Goal: Use online tool/utility: Utilize a website feature to perform a specific function

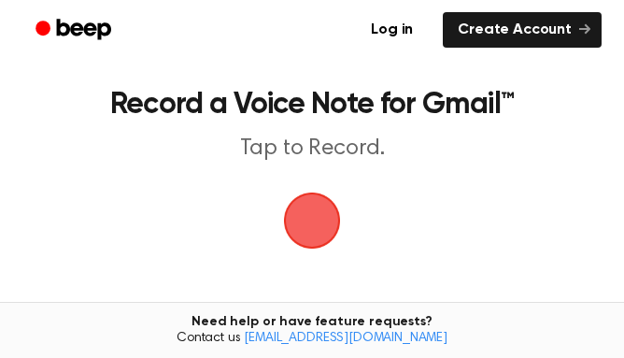
click at [349, 203] on span "button" at bounding box center [312, 220] width 75 height 75
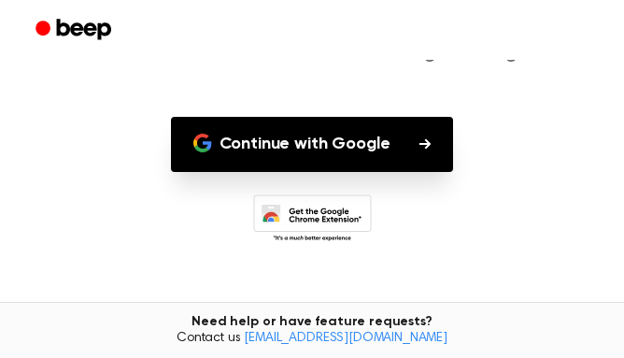
scroll to position [169, 0]
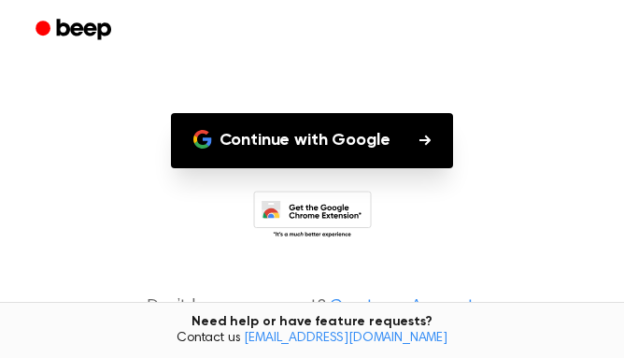
click at [417, 141] on button "Continue with Google" at bounding box center [312, 140] width 283 height 55
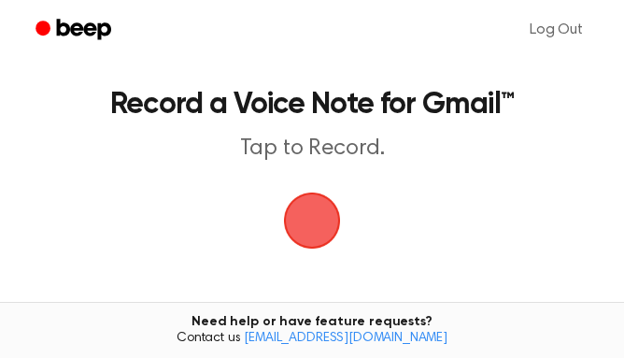
click at [307, 212] on span "button" at bounding box center [312, 220] width 79 height 79
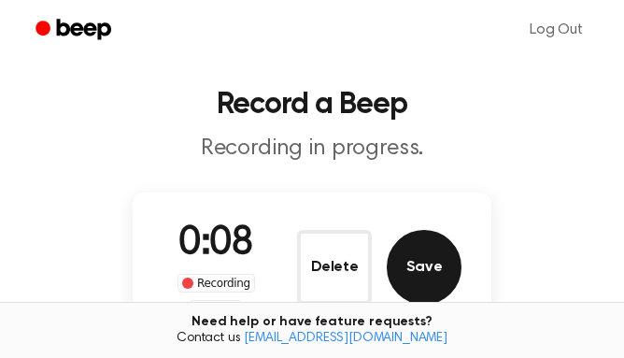
click at [417, 291] on button "Save" at bounding box center [424, 267] width 75 height 75
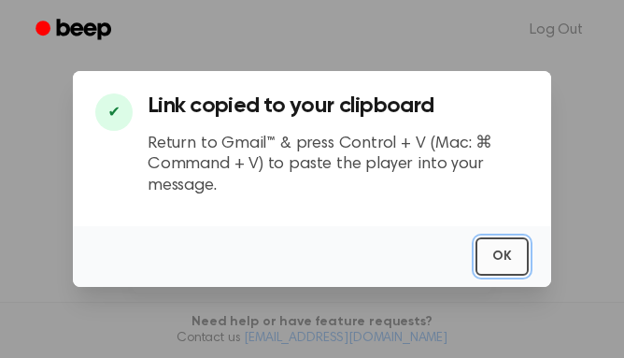
click at [502, 259] on button "OK" at bounding box center [502, 256] width 53 height 38
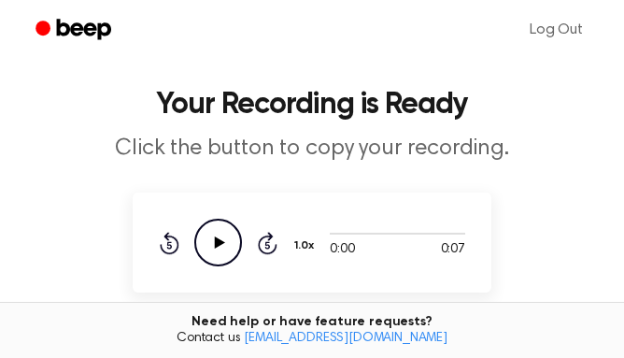
click at [222, 254] on icon "Play Audio" at bounding box center [218, 243] width 48 height 48
click at [216, 253] on icon "Play Audio" at bounding box center [218, 243] width 48 height 48
click at [216, 251] on icon "Play Audio" at bounding box center [218, 243] width 48 height 48
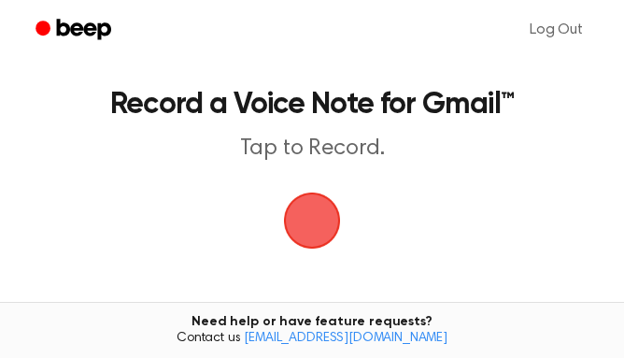
click at [305, 185] on main "Record a Voice Note for Gmail™ Tap to Record. Tired of copying and pasting? Use…" at bounding box center [312, 273] width 624 height 546
click at [309, 196] on span "button" at bounding box center [312, 220] width 52 height 52
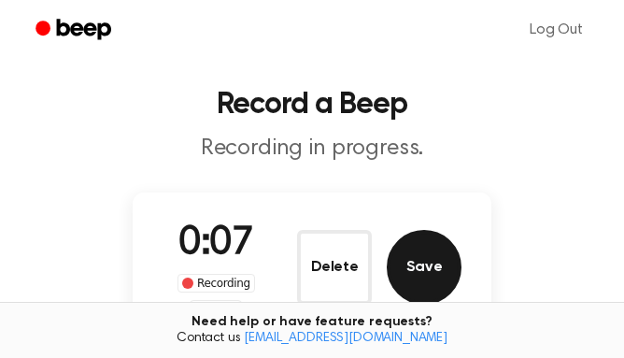
click at [437, 245] on button "Save" at bounding box center [424, 267] width 75 height 75
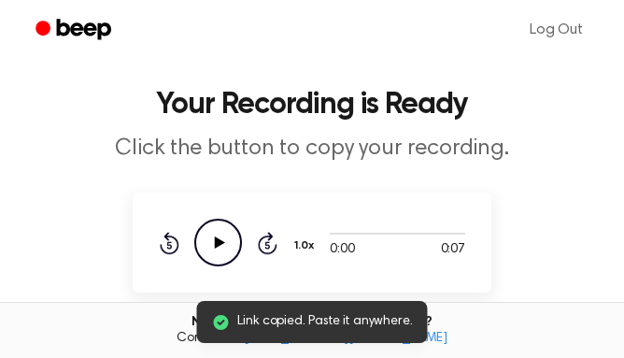
click at [222, 236] on icon "Play Audio" at bounding box center [218, 243] width 48 height 48
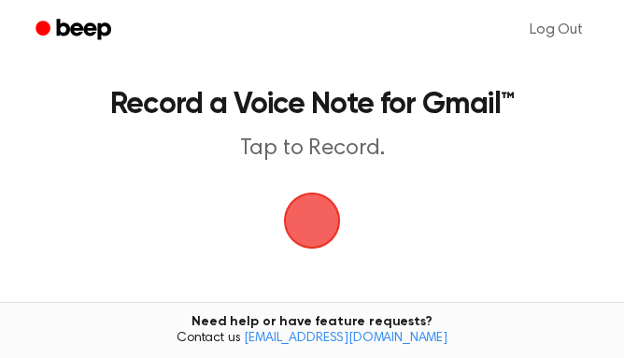
click at [286, 233] on span "button" at bounding box center [312, 220] width 52 height 52
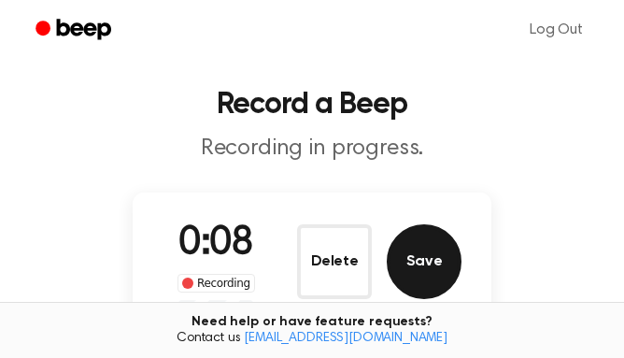
click at [420, 248] on button "Save" at bounding box center [424, 261] width 75 height 75
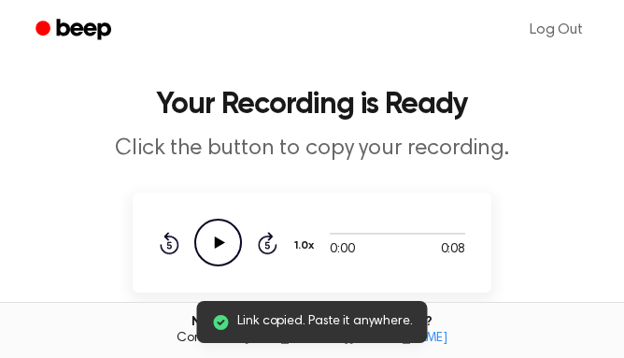
click at [216, 236] on icon "Play Audio" at bounding box center [218, 243] width 48 height 48
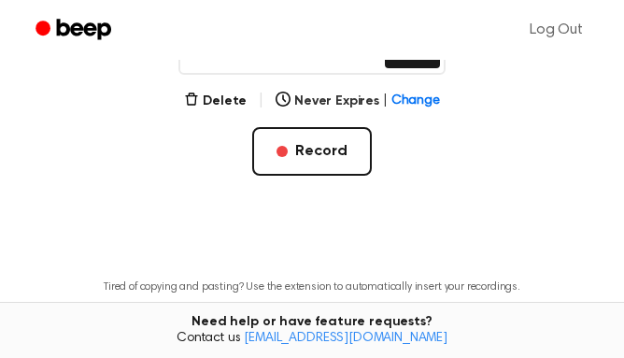
scroll to position [419, 0]
